Goal: Task Accomplishment & Management: Complete application form

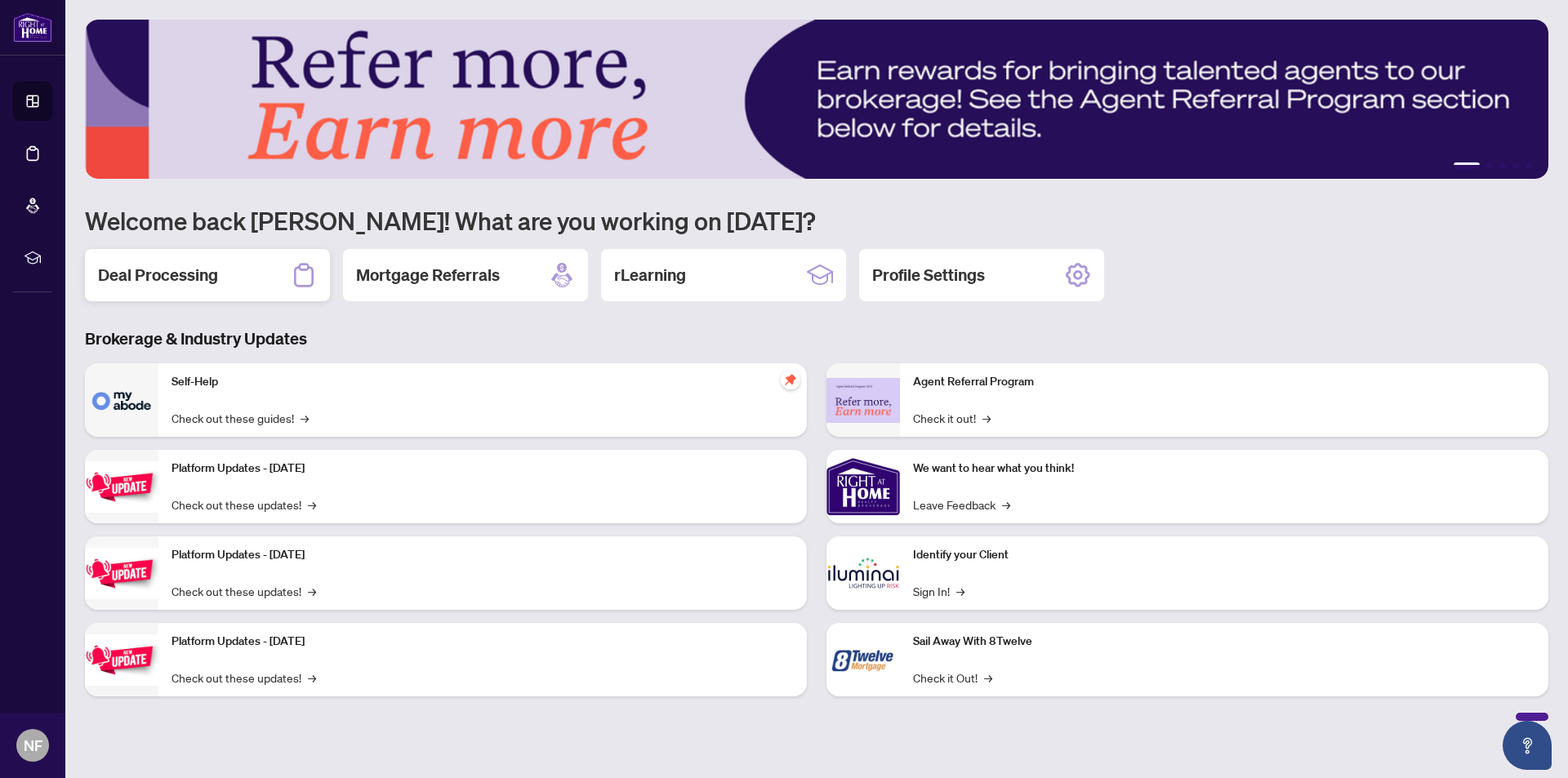
click at [210, 276] on h2 "Deal Processing" at bounding box center [158, 275] width 120 height 22
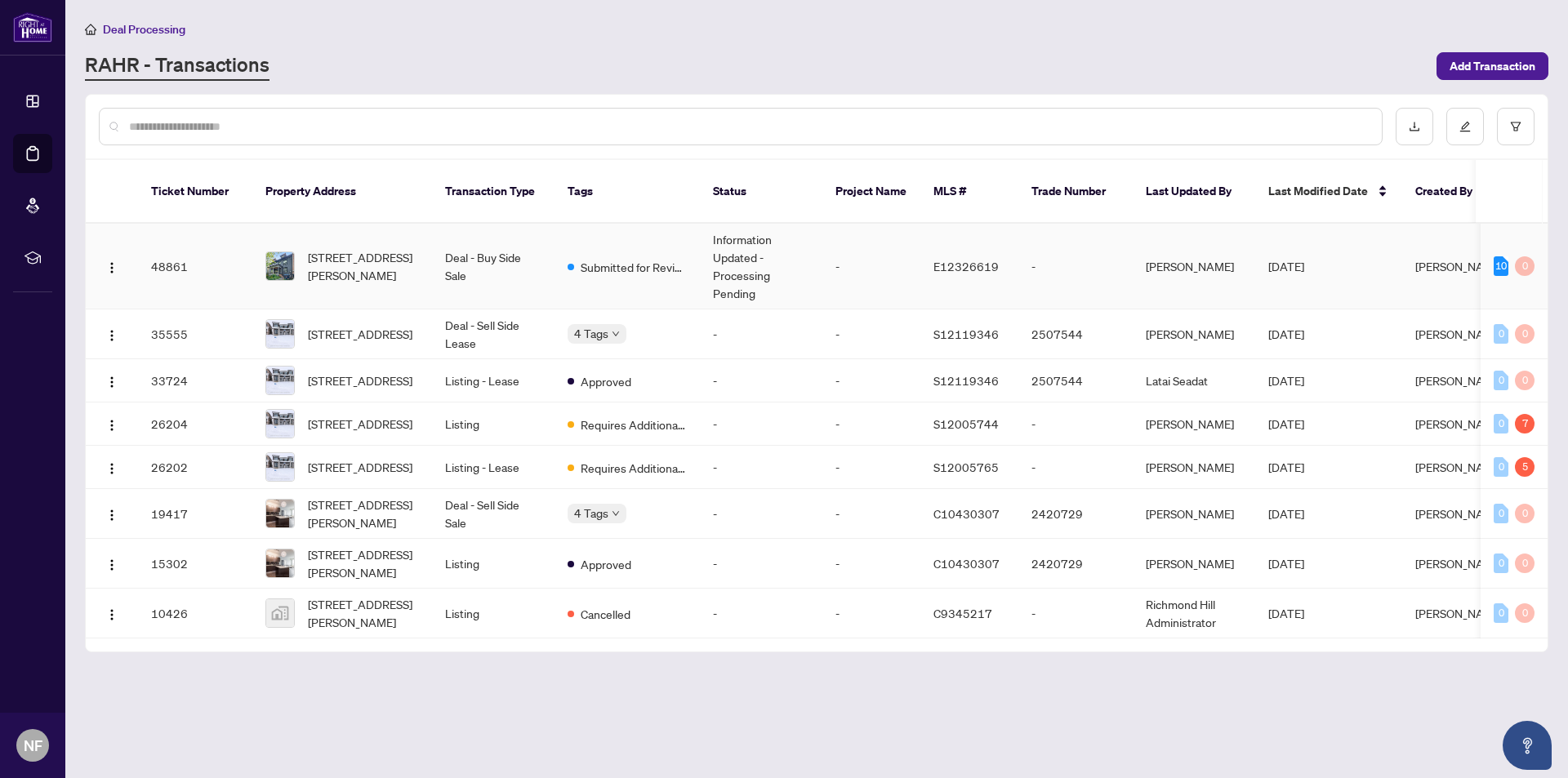
click at [427, 247] on td "[STREET_ADDRESS][PERSON_NAME]" at bounding box center [342, 266] width 180 height 85
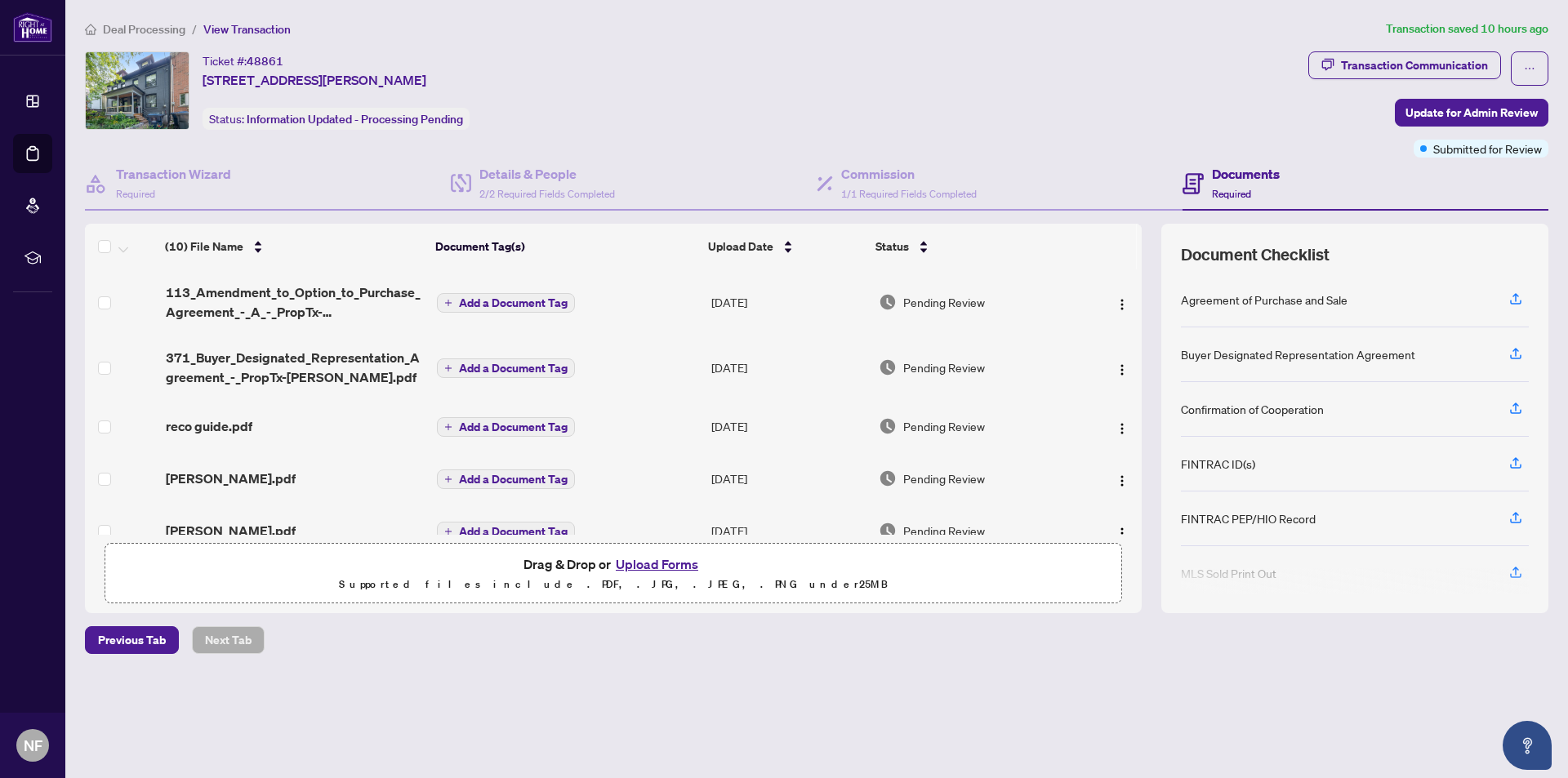
click at [637, 560] on button "Upload Forms" at bounding box center [656, 564] width 92 height 22
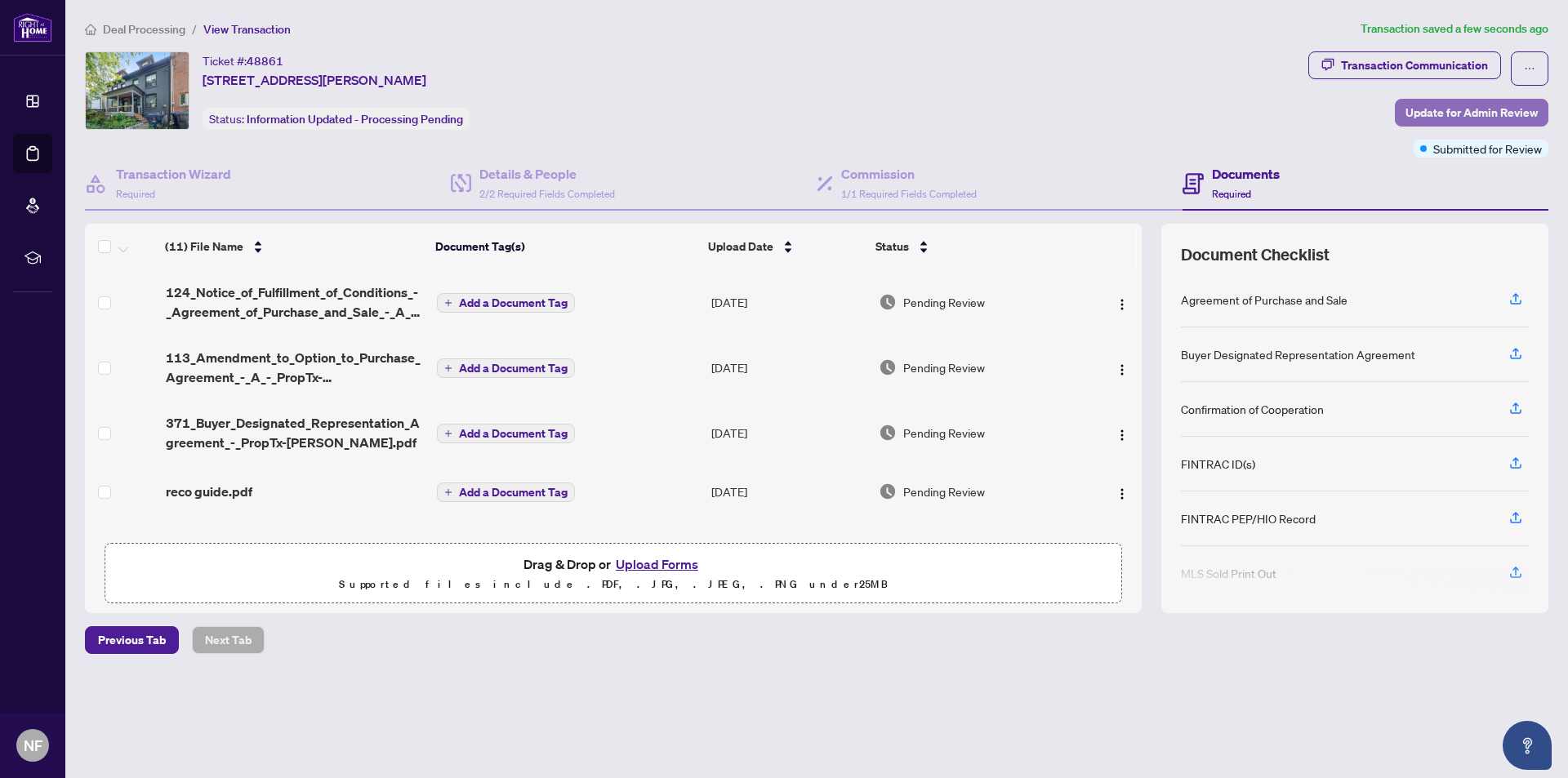
click at [1524, 110] on span "Update for Admin Review" at bounding box center [1471, 112] width 132 height 26
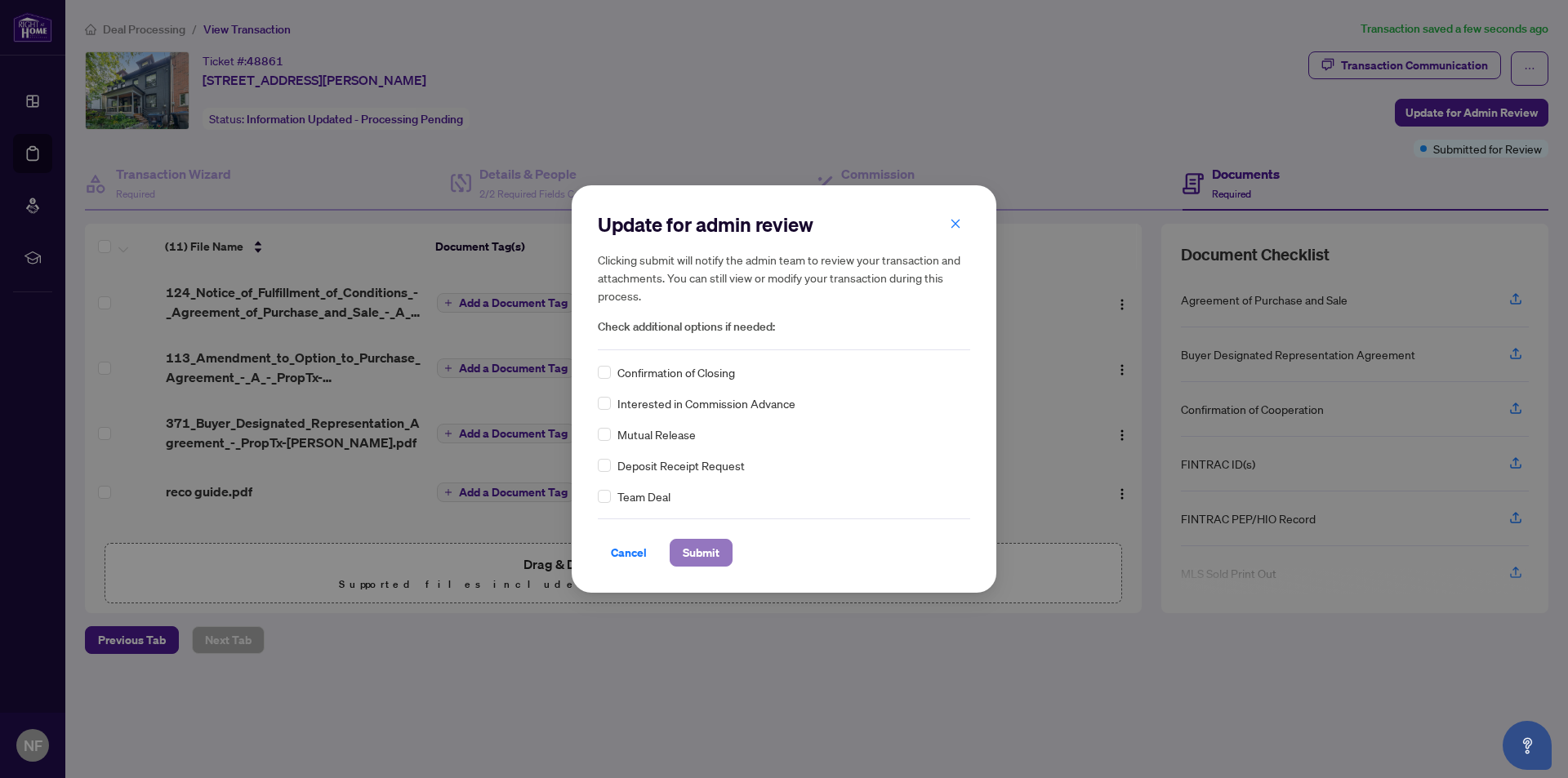
click at [723, 551] on button "Submit" at bounding box center [701, 553] width 63 height 28
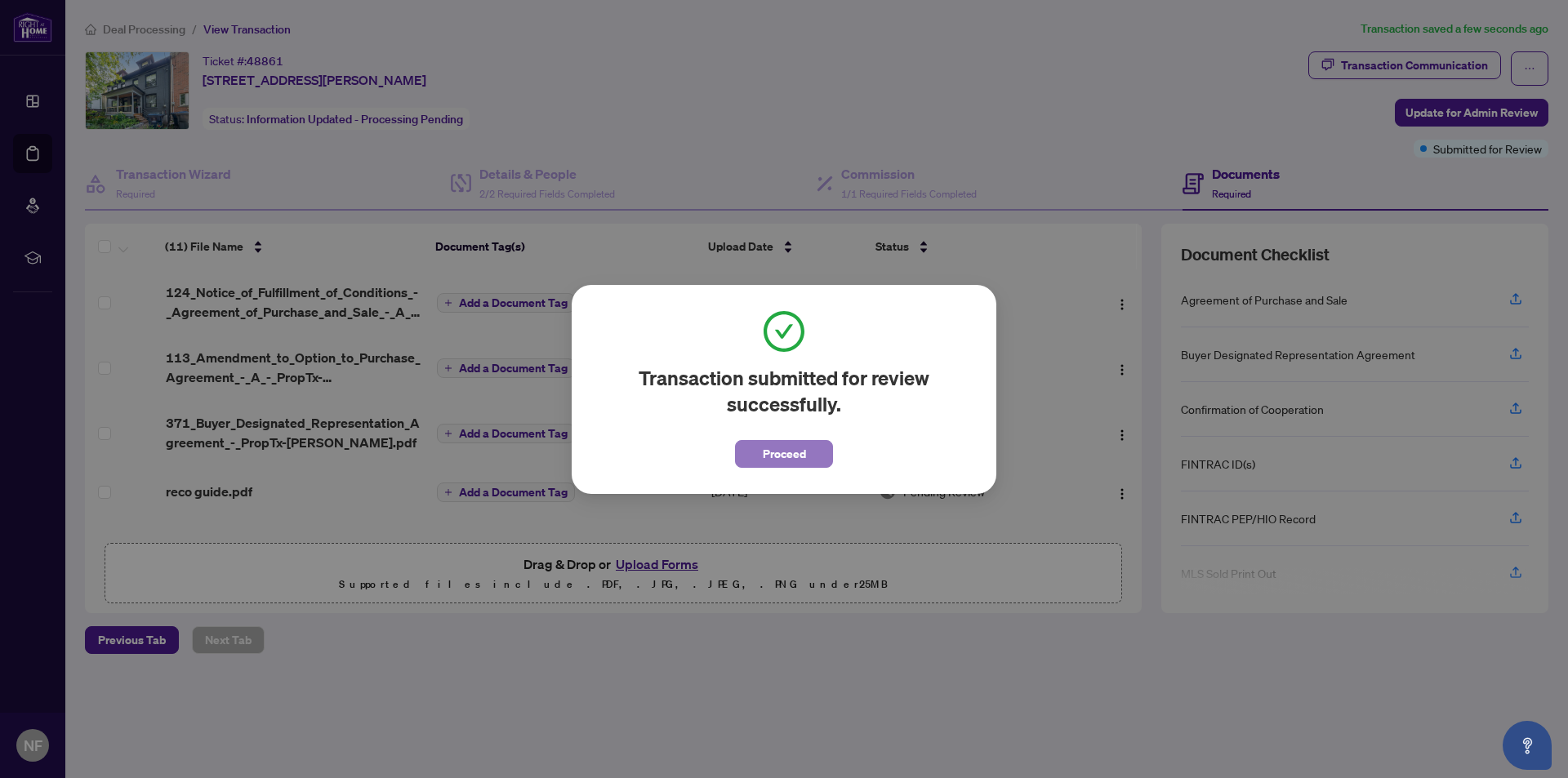
click at [814, 466] on button "Proceed" at bounding box center [784, 454] width 98 height 28
